Goal: Transaction & Acquisition: Purchase product/service

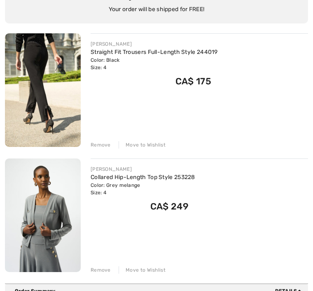
scroll to position [97, 0]
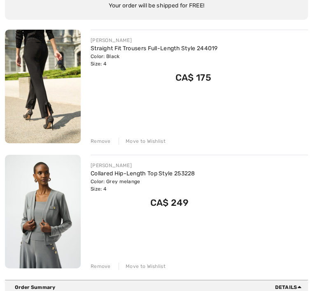
click at [105, 267] on div "Remove" at bounding box center [101, 266] width 20 height 7
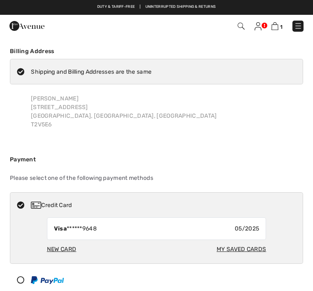
checkbox input "true"
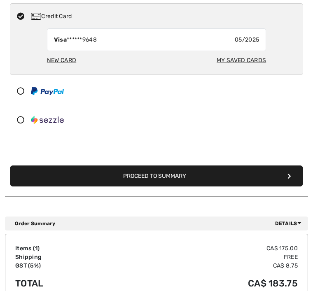
scroll to position [193, 0]
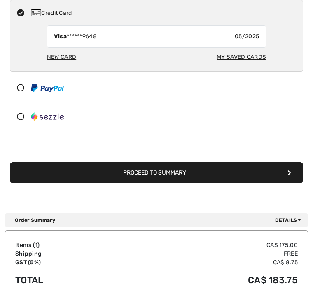
click at [290, 172] on icon "submit" at bounding box center [290, 173] width 4 height 6
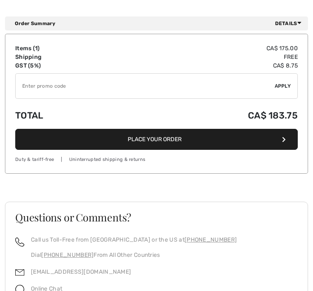
scroll to position [728, 0]
click at [175, 136] on button "Place Your Order" at bounding box center [156, 139] width 283 height 21
